Goal: Task Accomplishment & Management: Complete application form

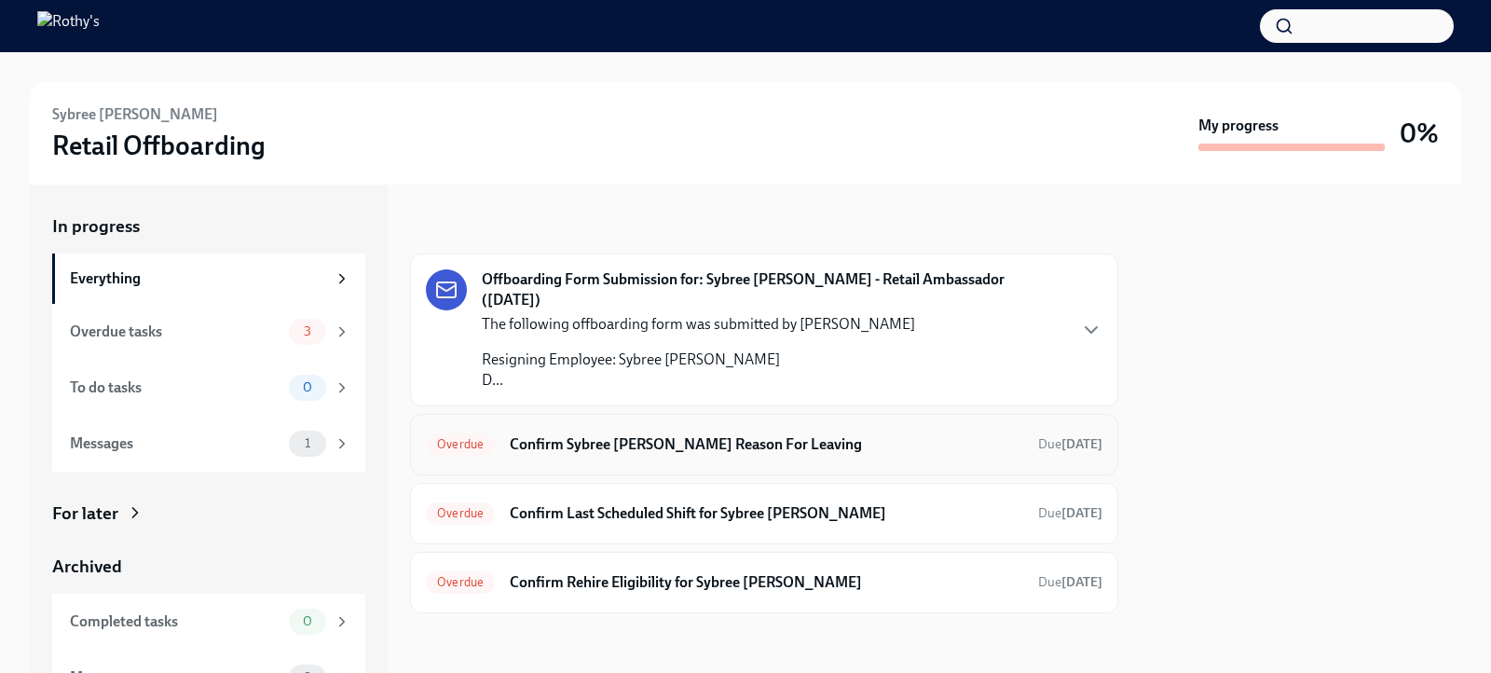
click at [656, 434] on h6 "Confirm Sybree [PERSON_NAME] Reason For Leaving" at bounding box center [766, 444] width 513 height 21
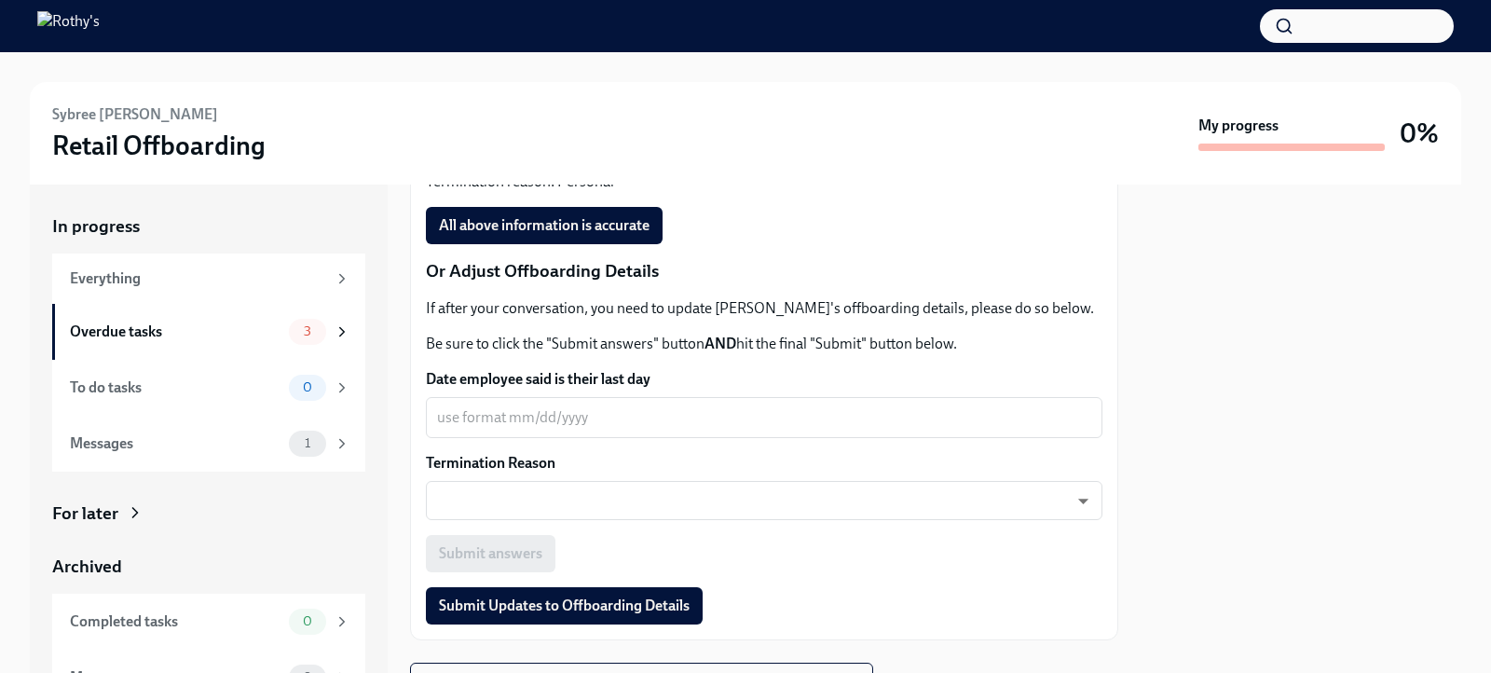
scroll to position [622, 0]
click at [554, 215] on span "All above information is accurate" at bounding box center [544, 224] width 211 height 19
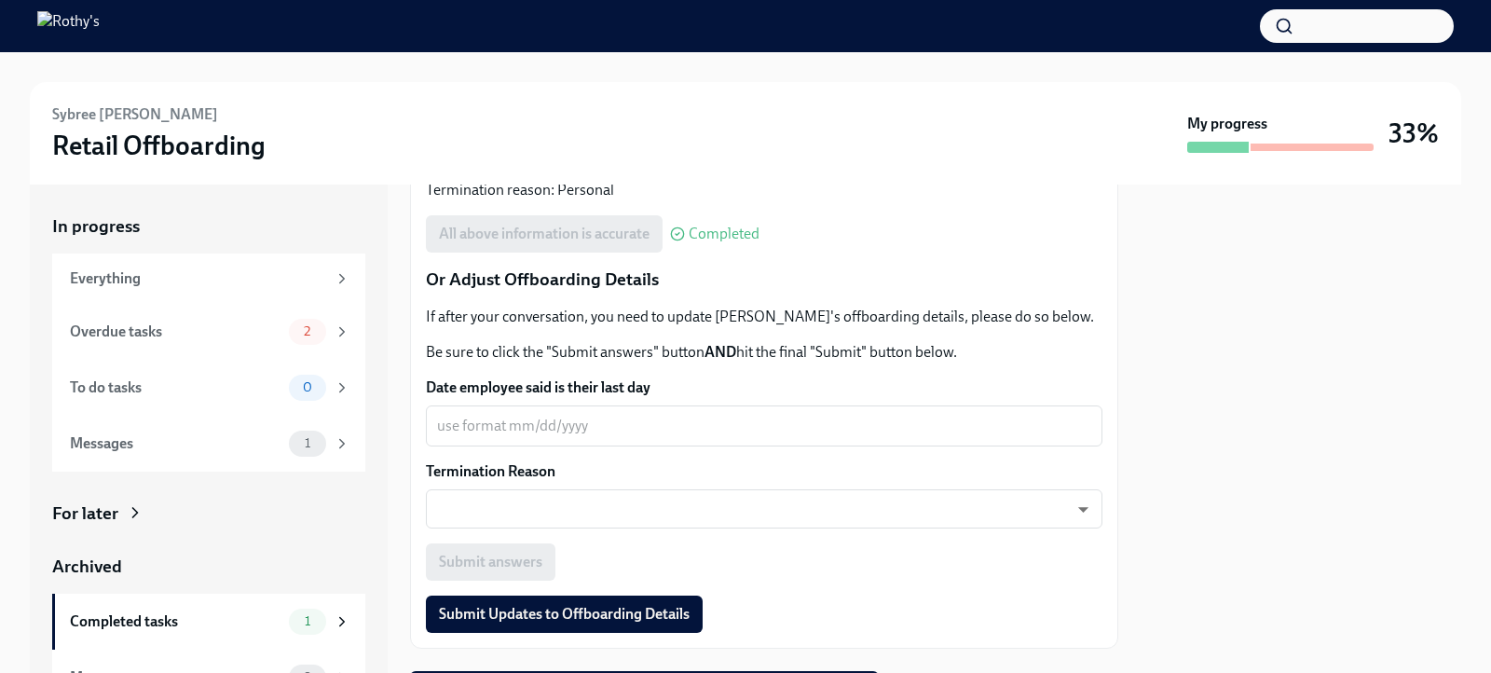
scroll to position [638, 0]
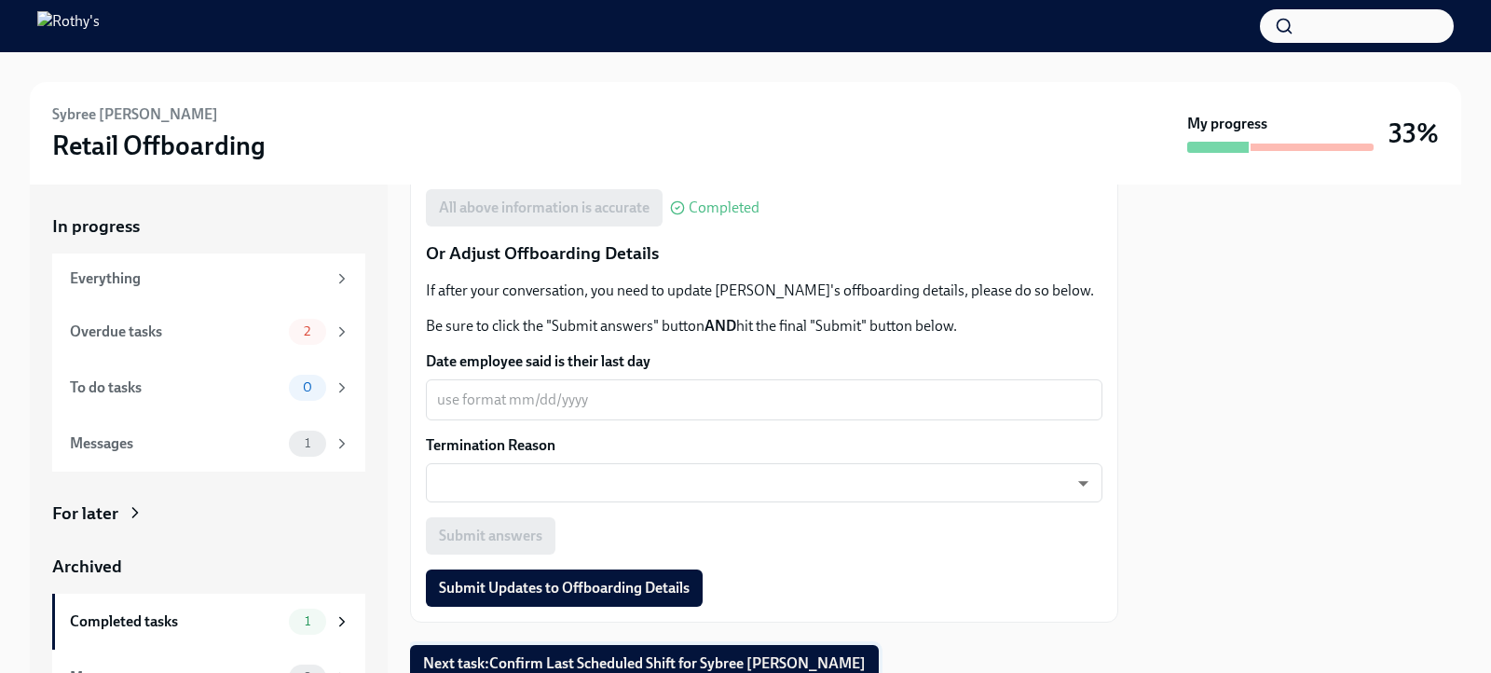
click at [660, 654] on span "Next task : Confirm Last Scheduled Shift for Sybree [PERSON_NAME]" at bounding box center [644, 663] width 443 height 19
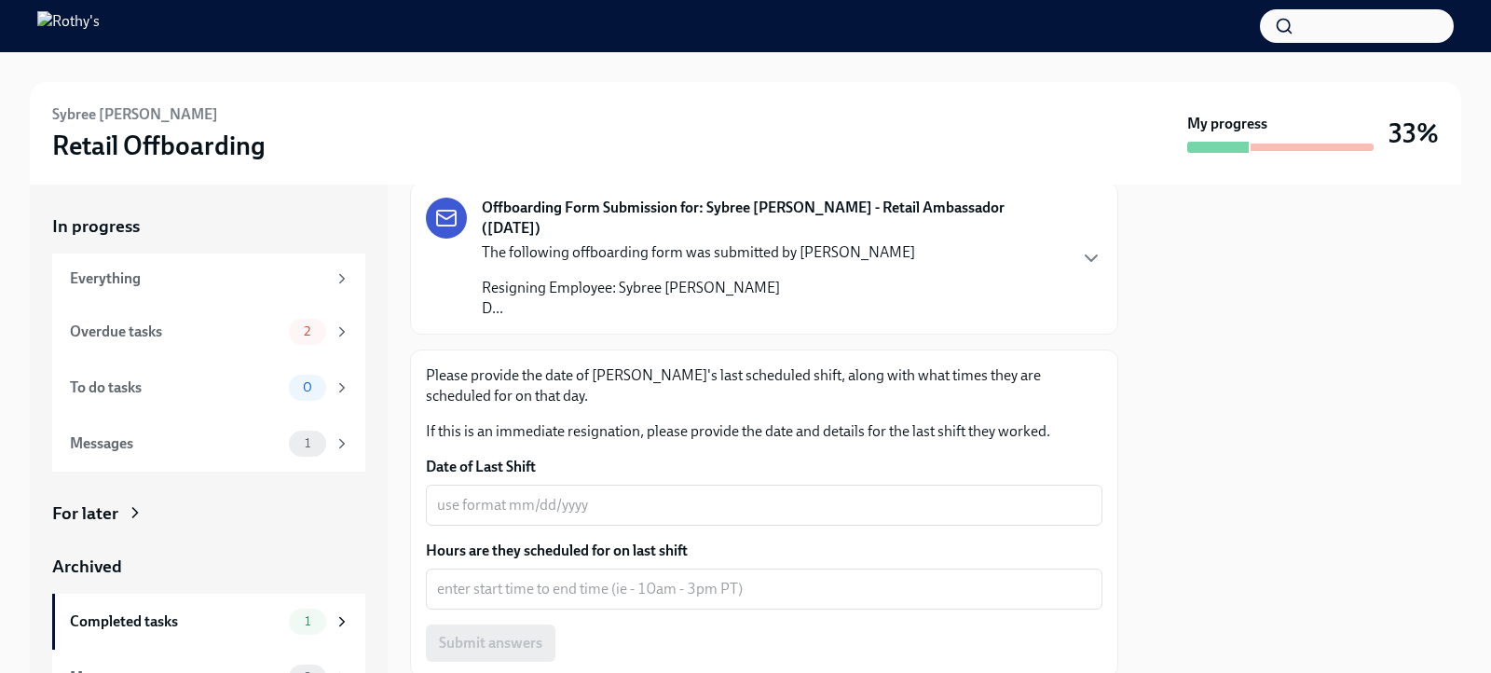
scroll to position [115, 0]
click at [551, 492] on textarea "Date of Last Shift" at bounding box center [764, 503] width 654 height 22
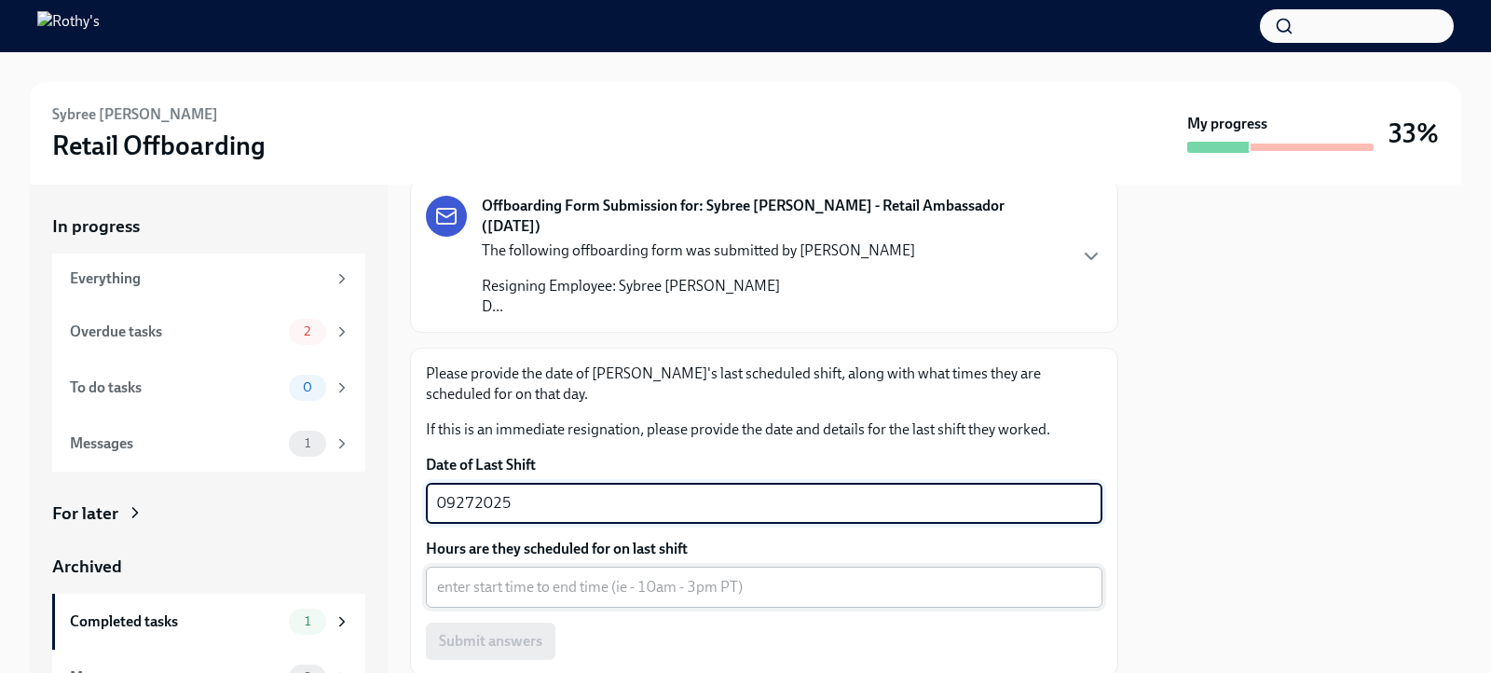
type textarea "09272025"
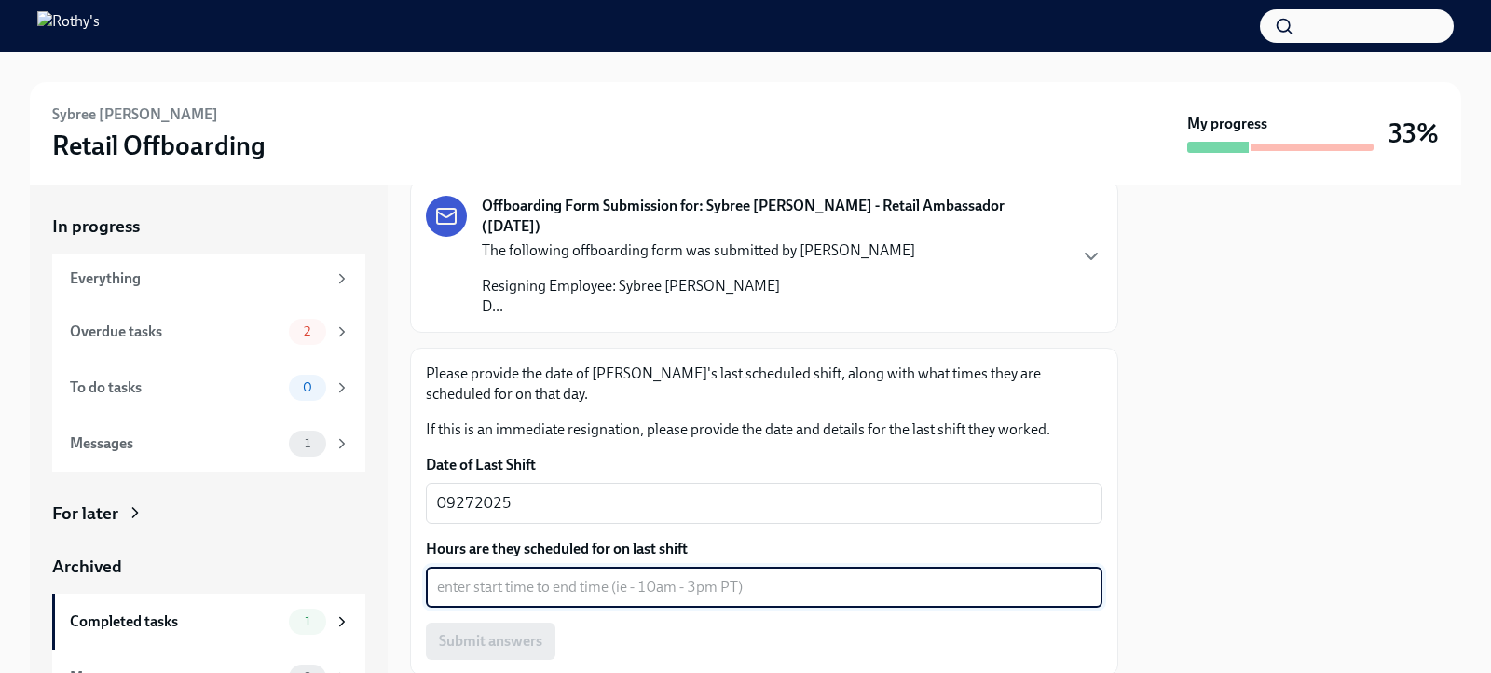
click at [528, 576] on textarea "Hours are they scheduled for on last shift" at bounding box center [764, 587] width 654 height 22
type textarea "1"
type textarea "10am - 6pm"
click at [501, 632] on span "Submit answers" at bounding box center [490, 641] width 103 height 19
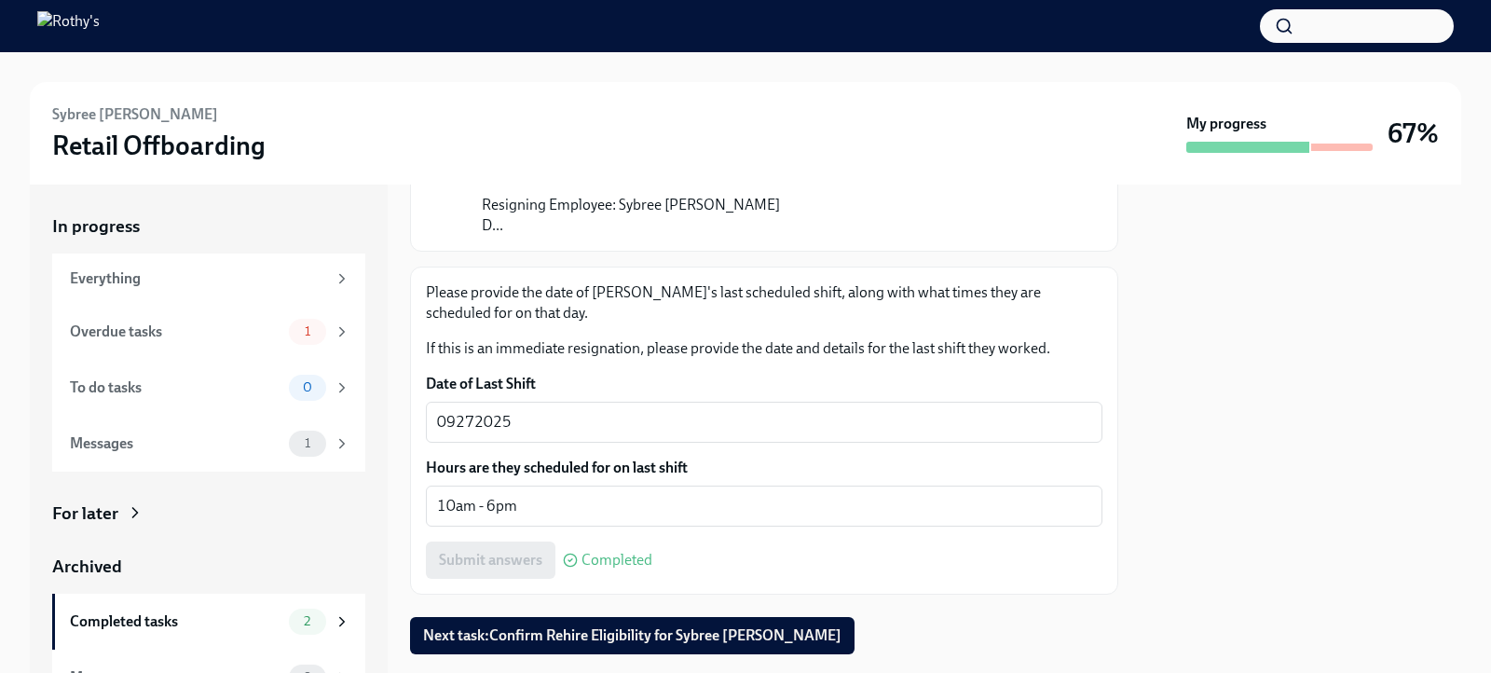
scroll to position [214, 0]
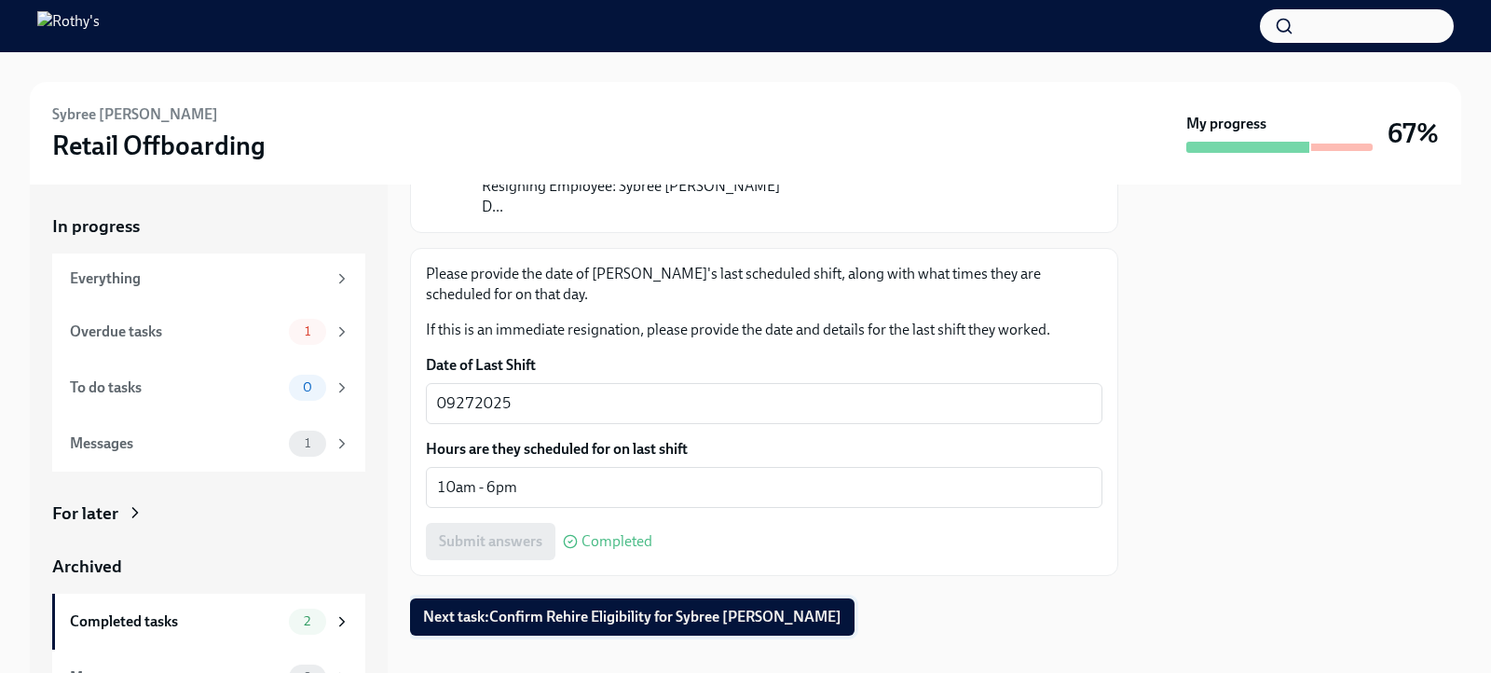
click at [642, 598] on button "Next task : Confirm Rehire Eligibility for Sybree [PERSON_NAME]" at bounding box center [632, 616] width 444 height 37
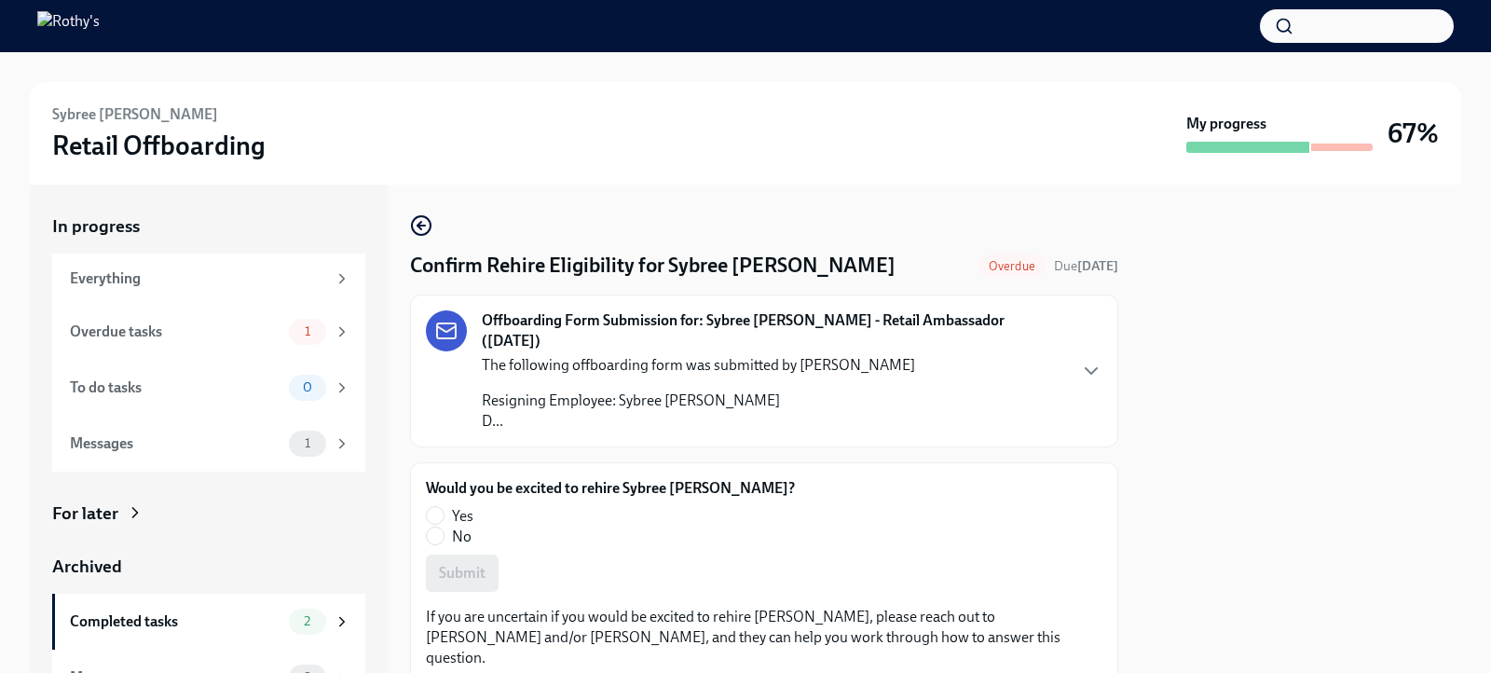
click at [455, 526] on span "No" at bounding box center [462, 536] width 20 height 21
click at [444, 527] on input "No" at bounding box center [435, 535] width 17 height 17
radio input "true"
click at [472, 564] on span "Submit" at bounding box center [462, 573] width 47 height 19
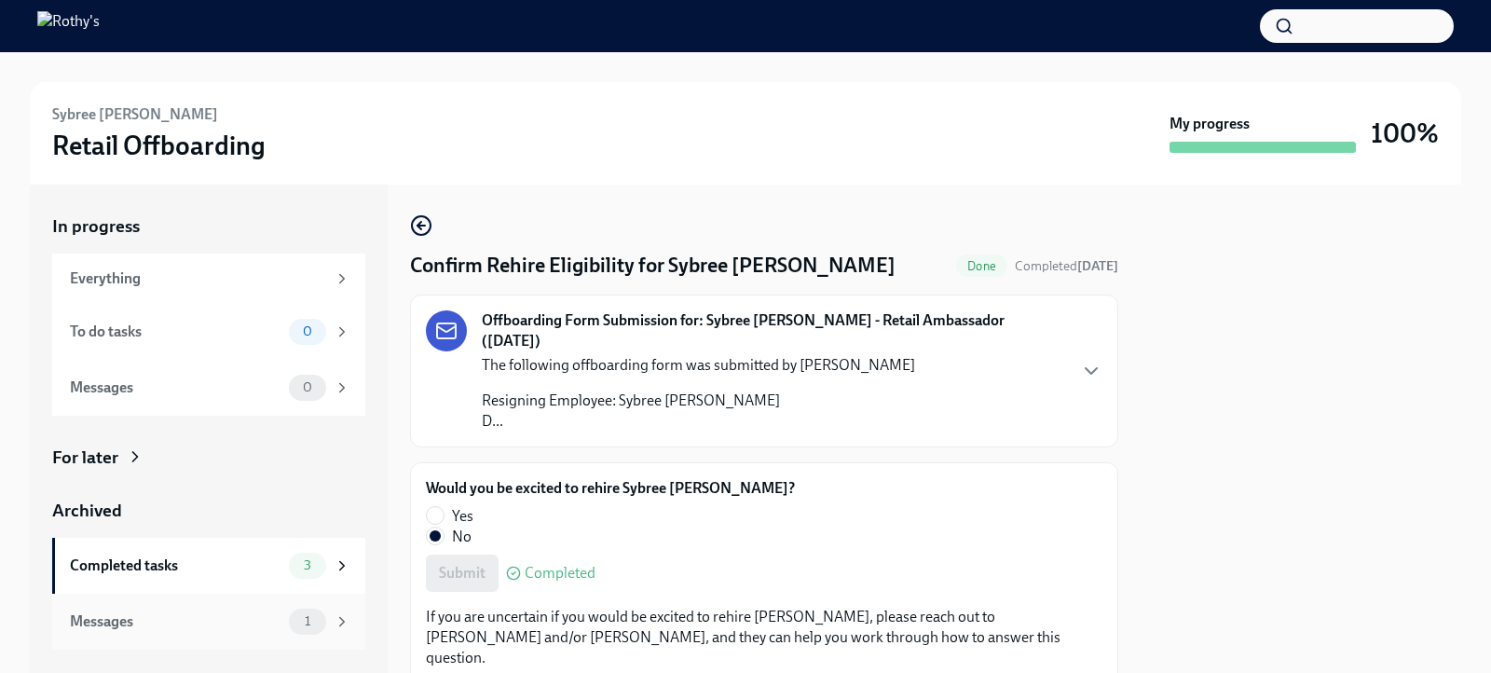
click at [257, 621] on div "Messages" at bounding box center [176, 621] width 212 height 21
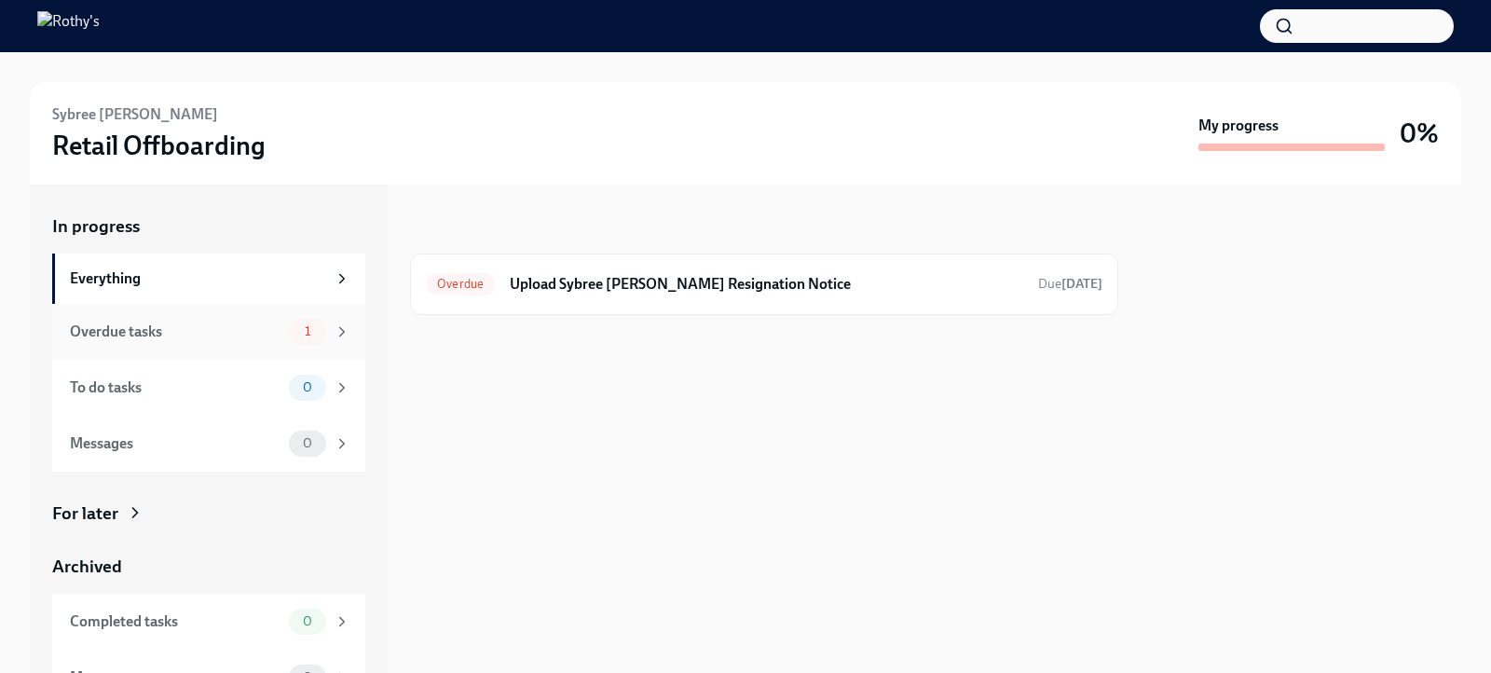
click at [225, 323] on div "Overdue tasks" at bounding box center [176, 331] width 212 height 21
click at [643, 269] on div "Overdue Upload Sybree Byrd's Resignation Notice Due Sep 10th" at bounding box center [764, 284] width 677 height 30
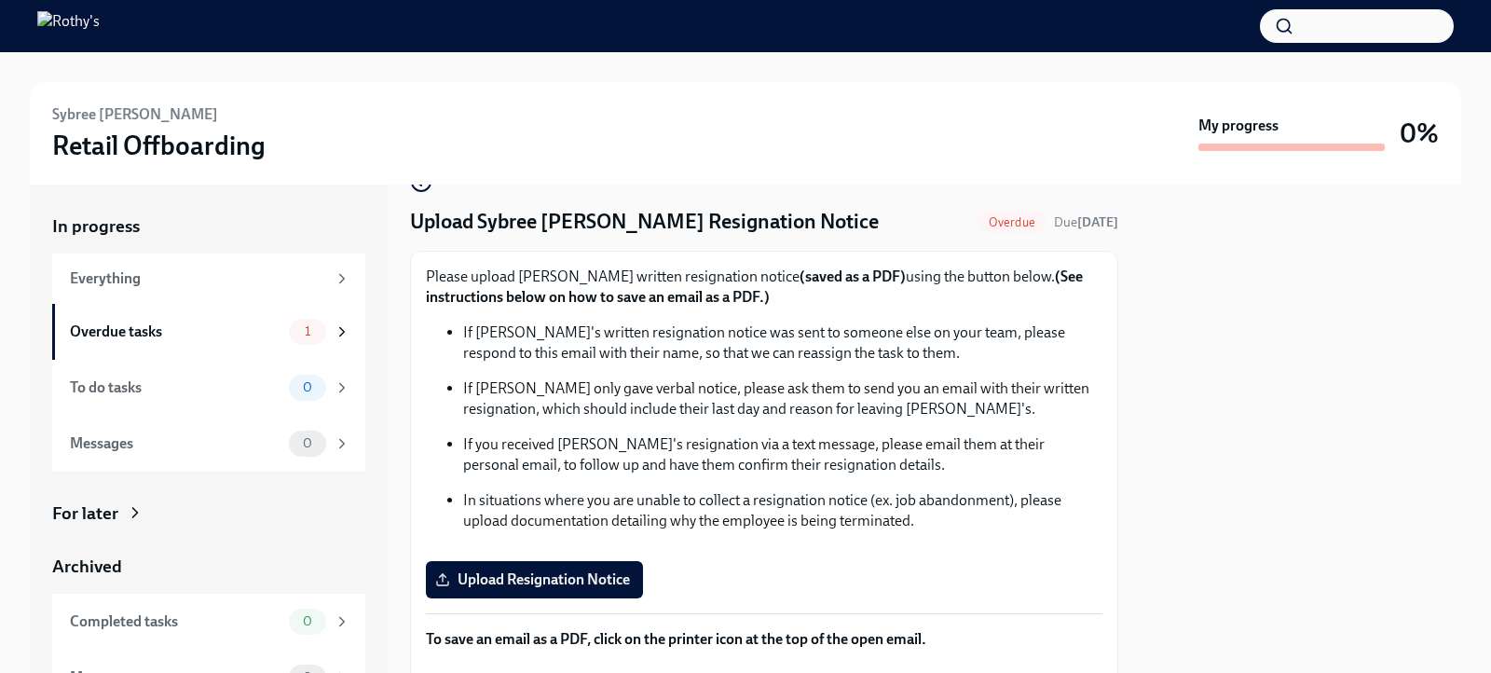
scroll to position [45, 0]
click at [559, 580] on span "Upload Resignation Notice" at bounding box center [534, 578] width 191 height 19
click at [0, 0] on input "Upload Resignation Notice" at bounding box center [0, 0] width 0 height 0
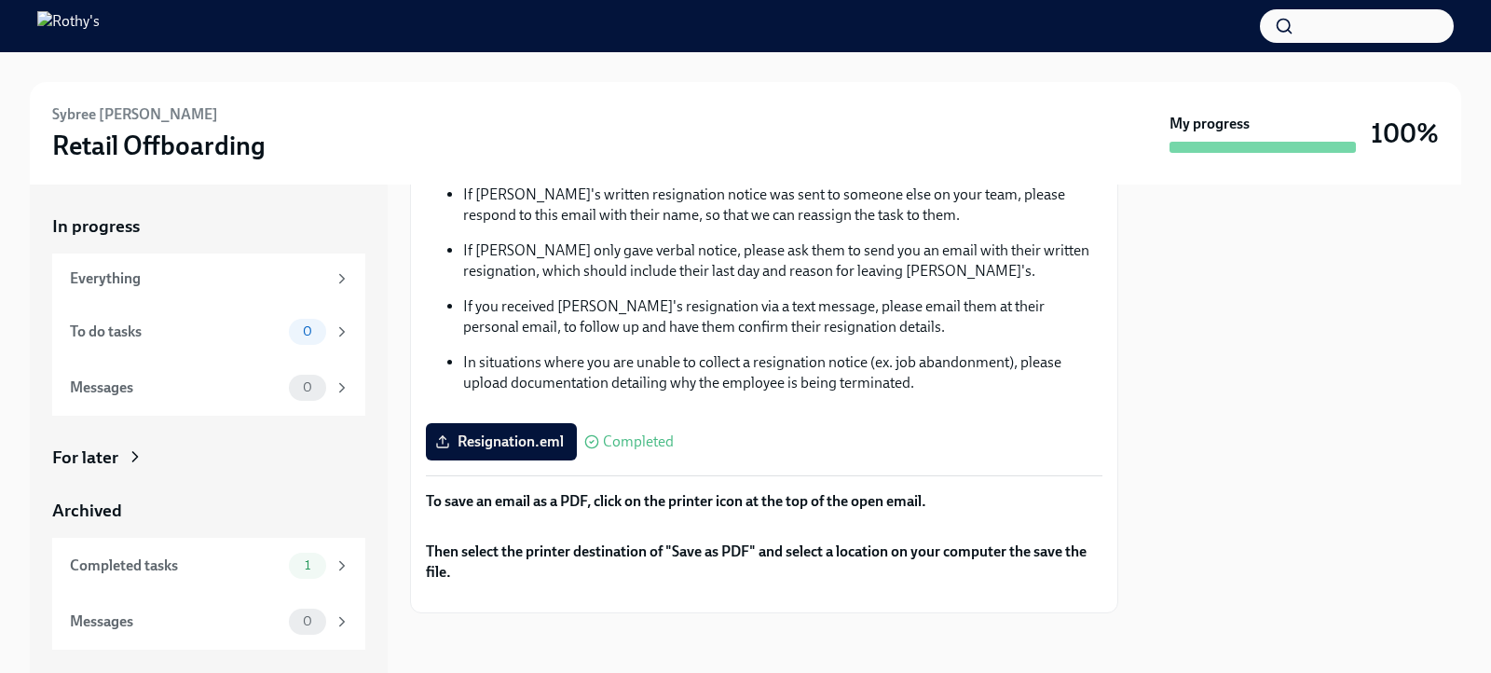
scroll to position [0, 0]
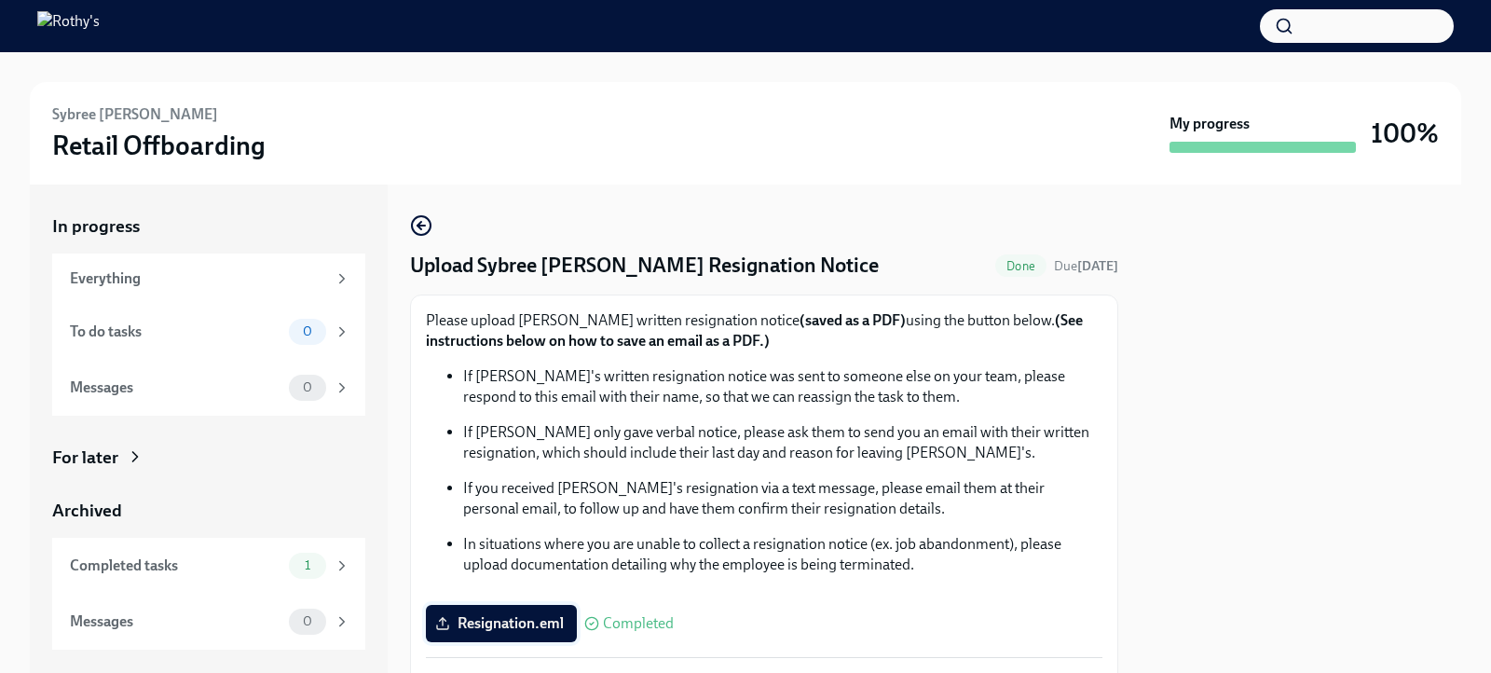
click at [521, 616] on span "Resignation.eml" at bounding box center [501, 623] width 125 height 19
click at [0, 0] on input "Resignation.eml" at bounding box center [0, 0] width 0 height 0
click at [549, 622] on span "Resignation.eml" at bounding box center [501, 623] width 125 height 19
click at [0, 0] on input "Resignation.eml" at bounding box center [0, 0] width 0 height 0
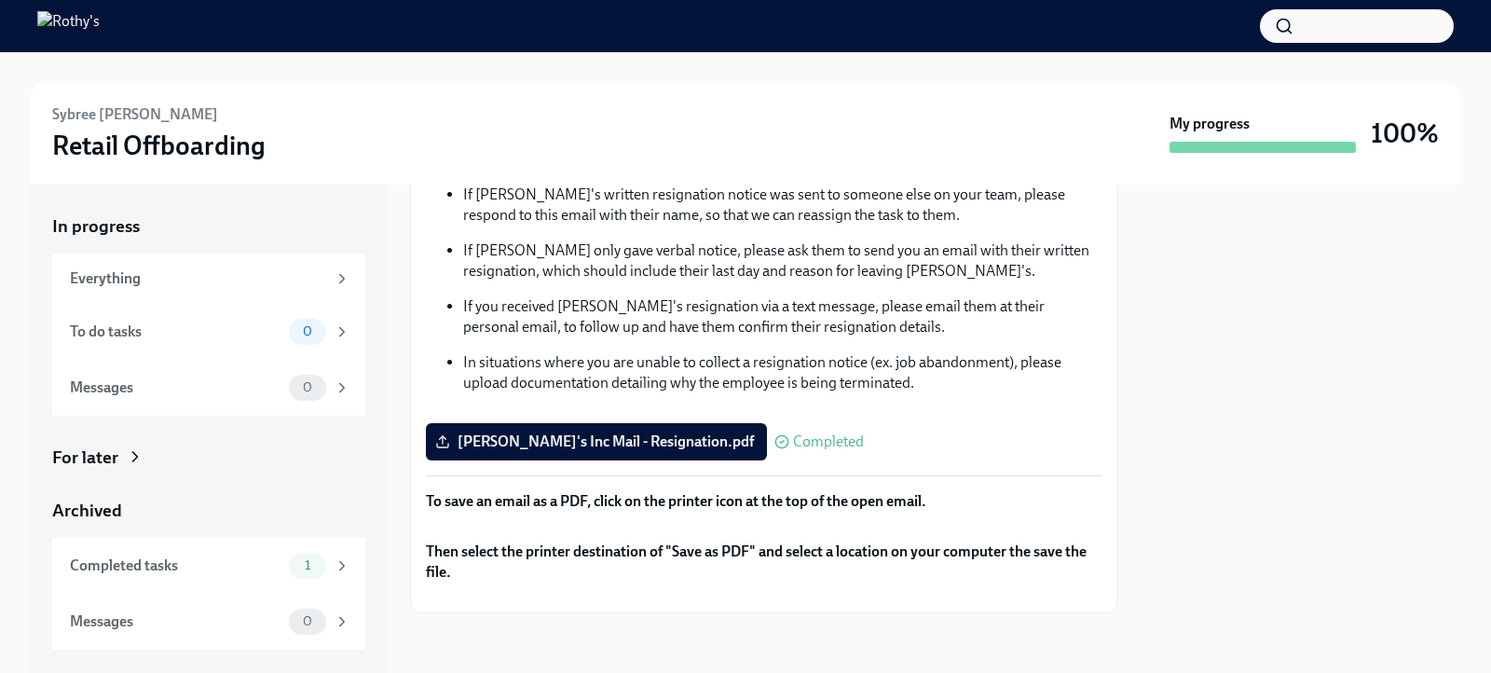
scroll to position [657, 0]
